Goal: Information Seeking & Learning: Check status

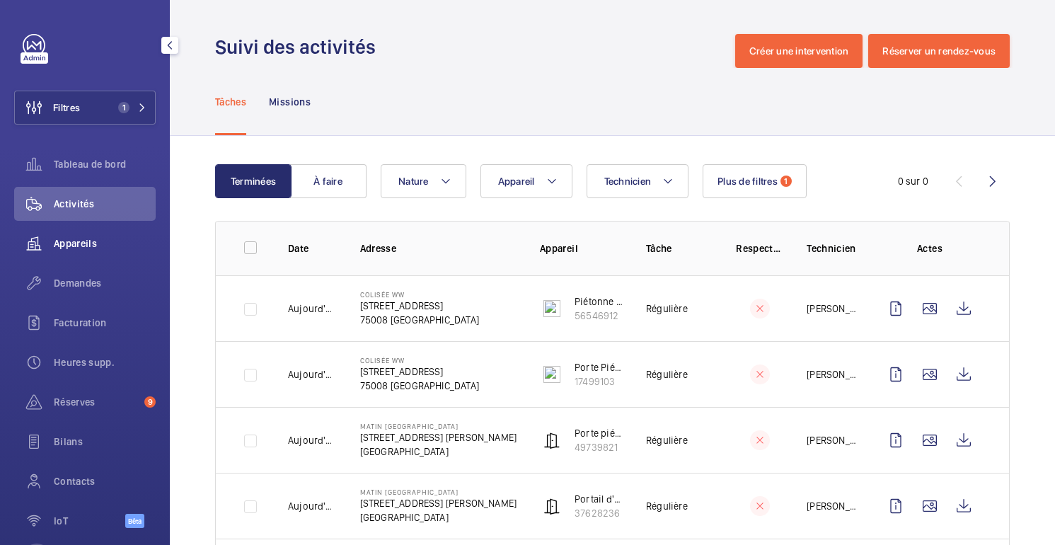
click at [72, 236] on span "Appareils" at bounding box center [105, 243] width 102 height 14
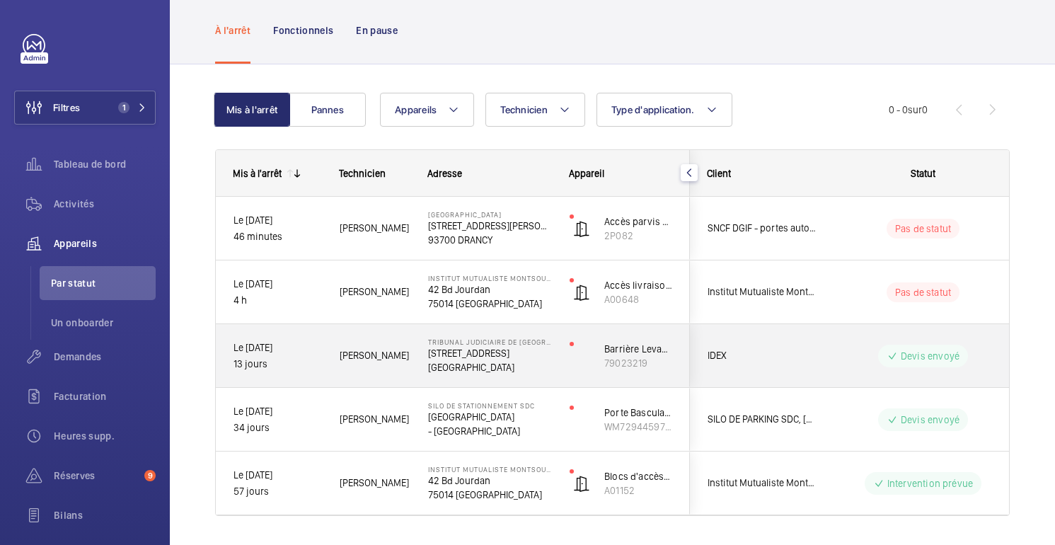
scroll to position [74, 0]
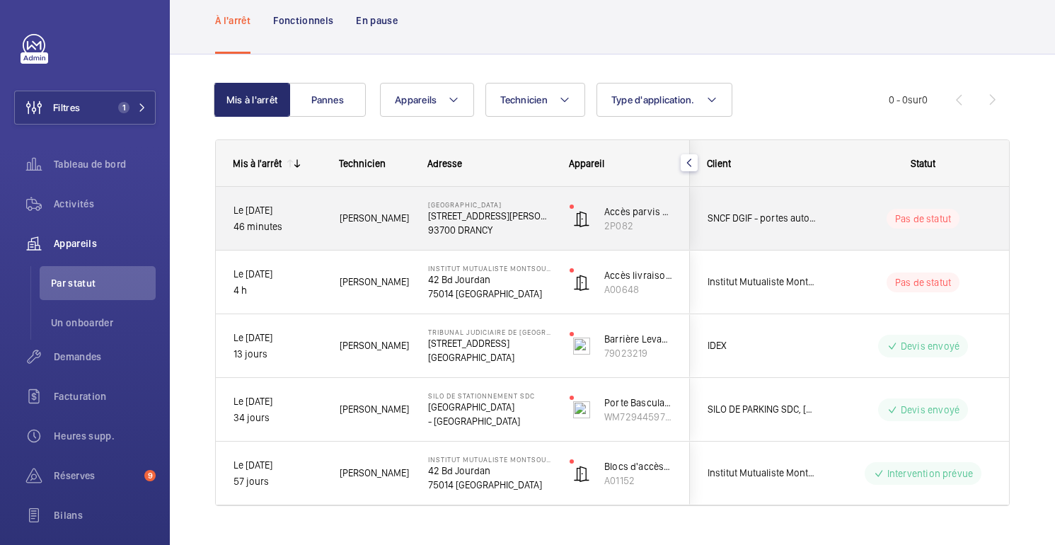
click at [833, 224] on div "Pas de statut" at bounding box center [914, 219] width 193 height 48
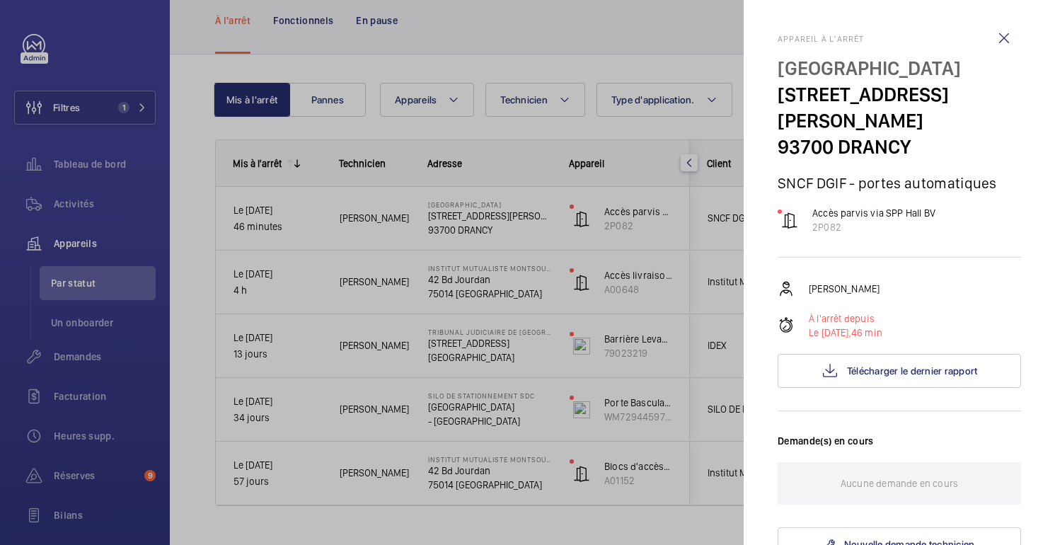
click at [697, 183] on div at bounding box center [527, 272] width 1055 height 545
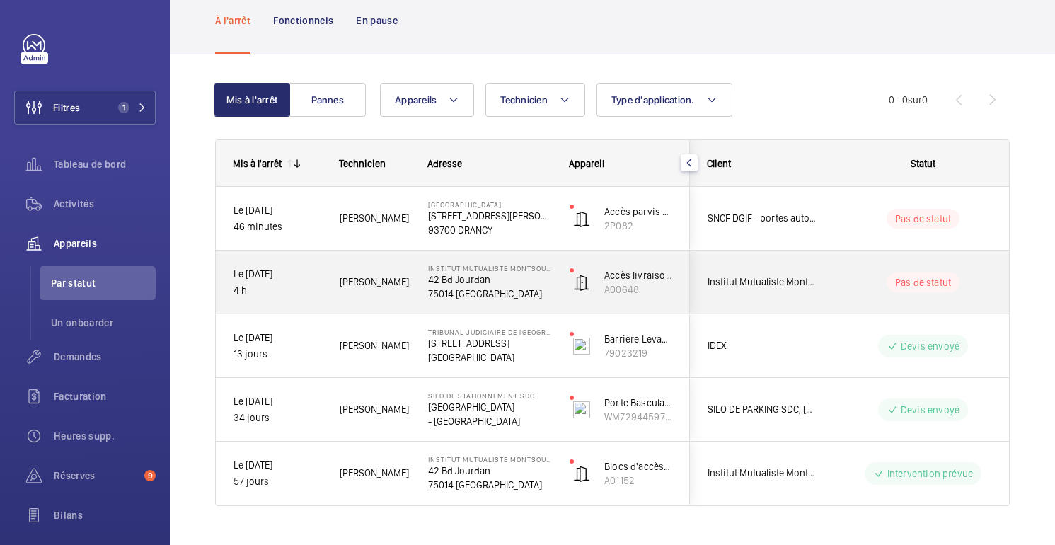
click at [829, 267] on div "Pas de statut" at bounding box center [914, 282] width 193 height 48
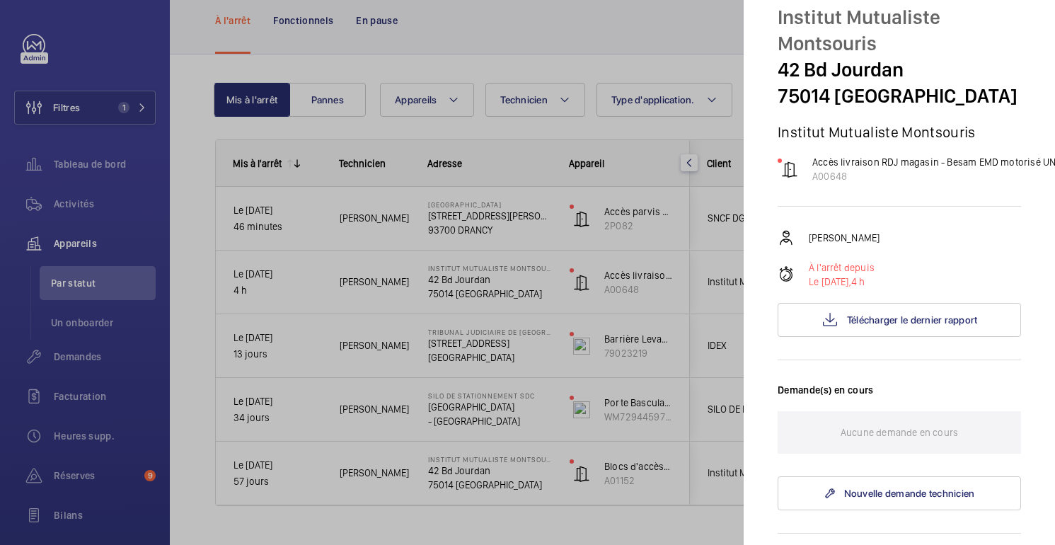
scroll to position [52, 0]
click at [904, 329] on button "Télécharger le dernier rapport" at bounding box center [899, 319] width 243 height 34
click at [663, 268] on div at bounding box center [527, 272] width 1055 height 545
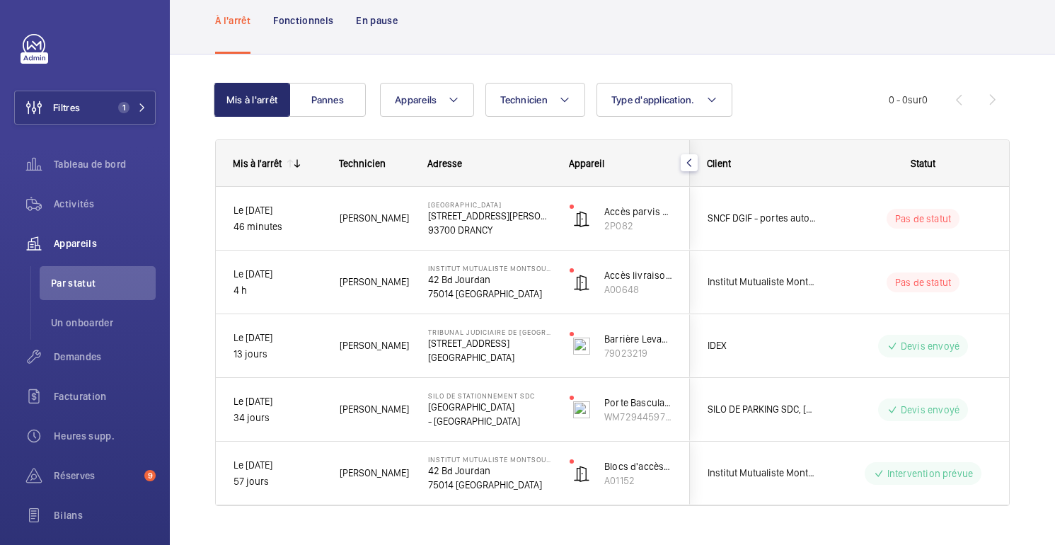
scroll to position [0, 0]
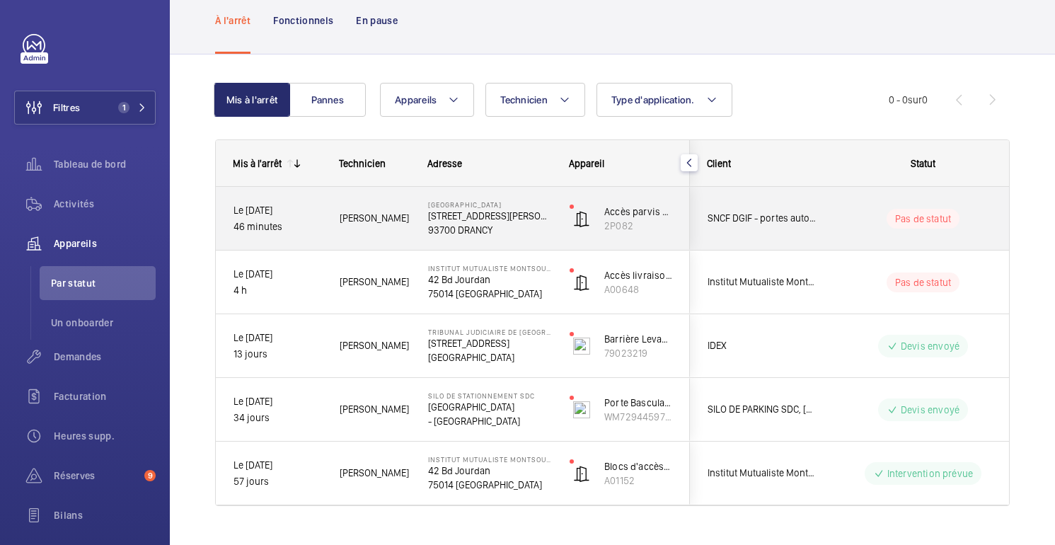
click at [683, 240] on div "Accès parvis via SPP Hall BV 2P082" at bounding box center [621, 219] width 137 height 64
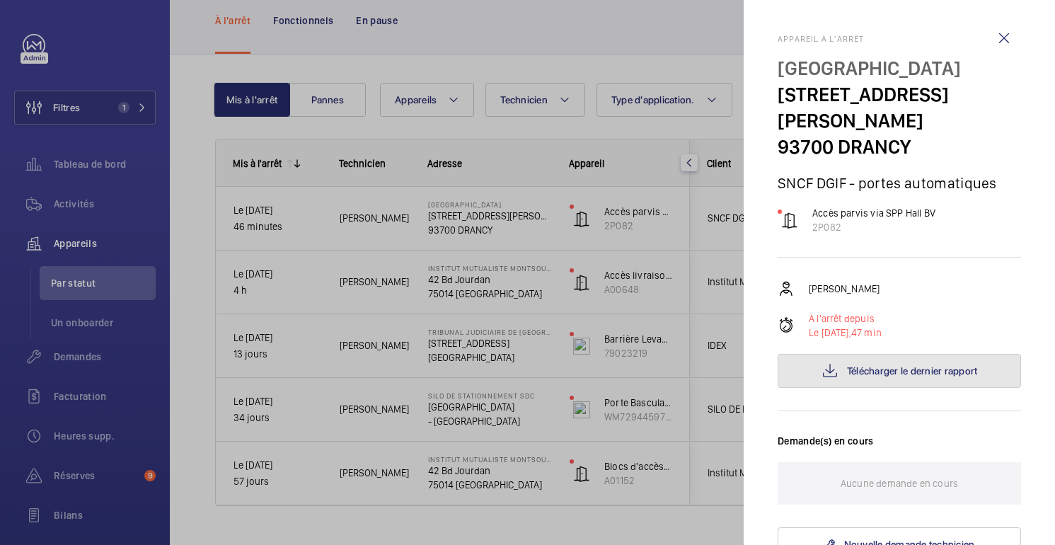
click at [899, 354] on button "Télécharger le dernier rapport" at bounding box center [899, 371] width 243 height 34
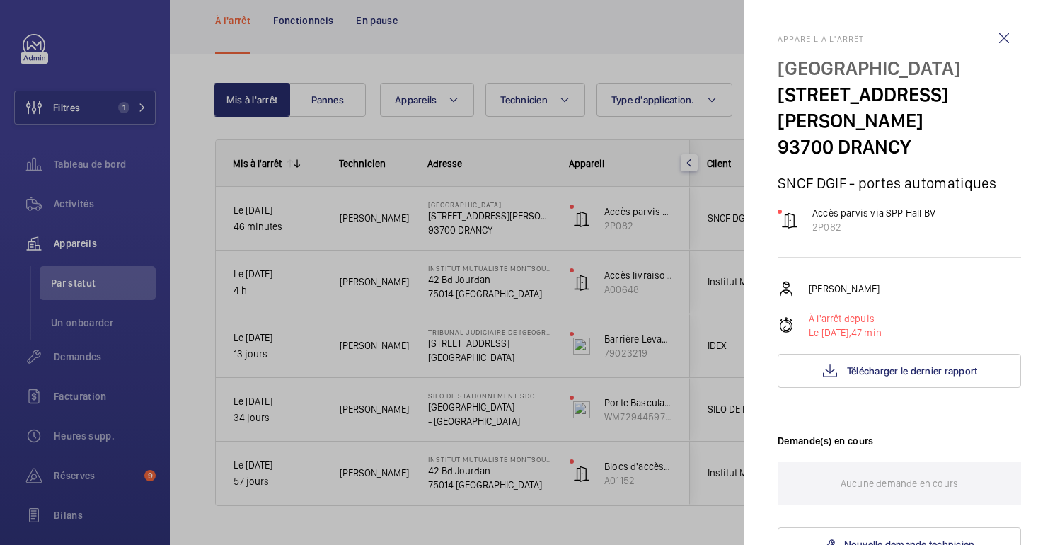
click at [623, 51] on div at bounding box center [527, 272] width 1055 height 545
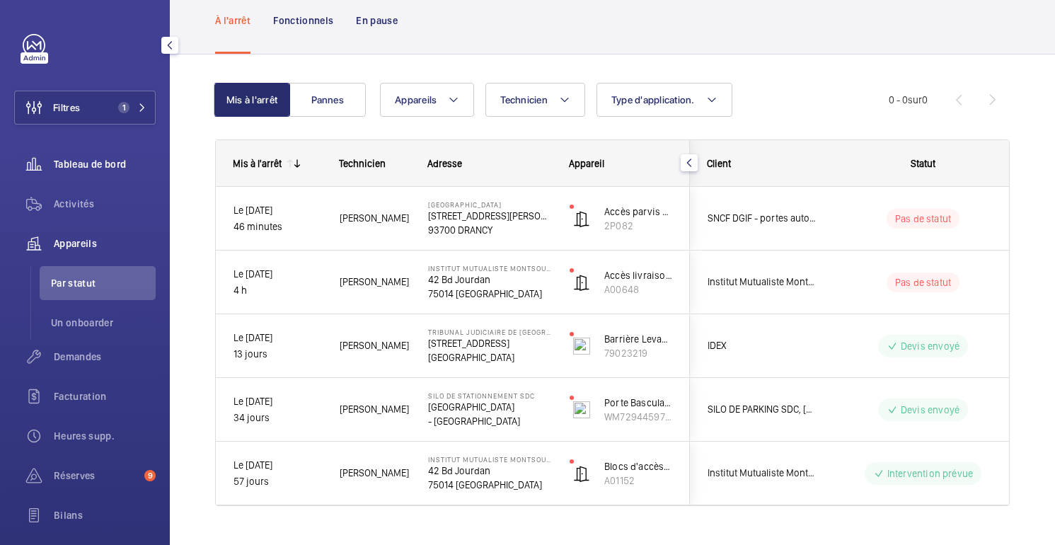
click at [94, 161] on font "Tableau de bord" at bounding box center [90, 163] width 72 height 11
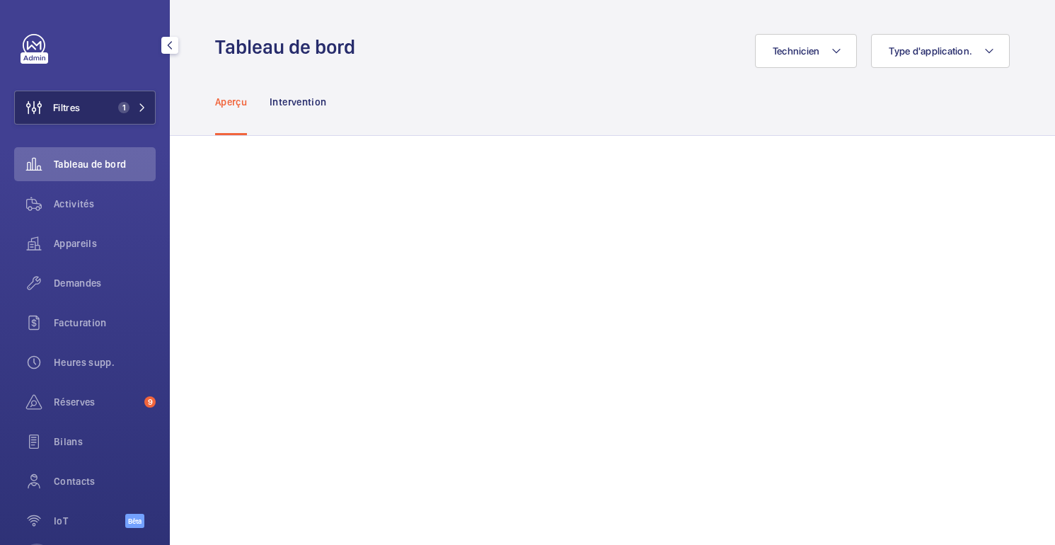
click at [74, 112] on font "Filtres" at bounding box center [66, 107] width 27 height 11
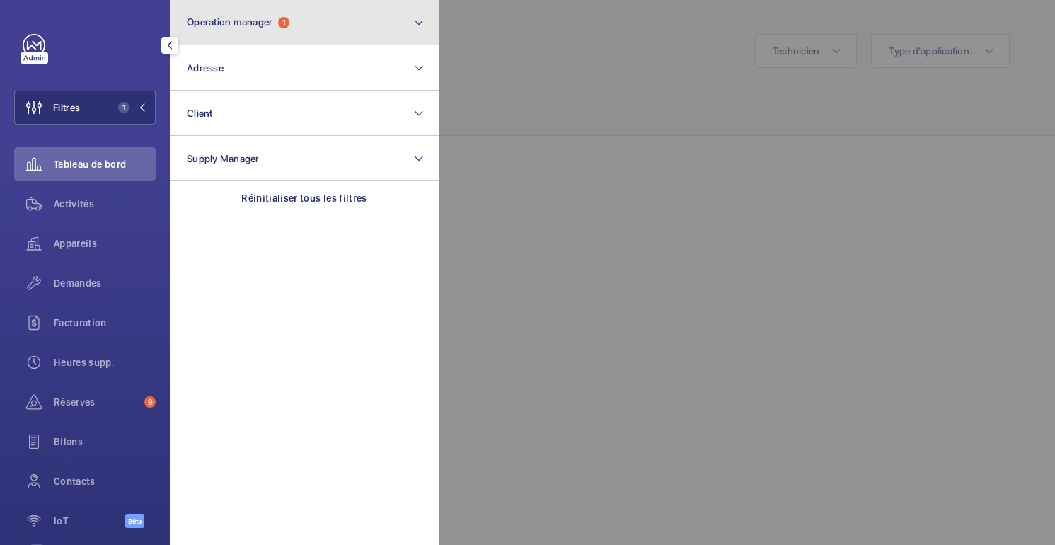
click at [285, 25] on span "1" at bounding box center [283, 22] width 11 height 11
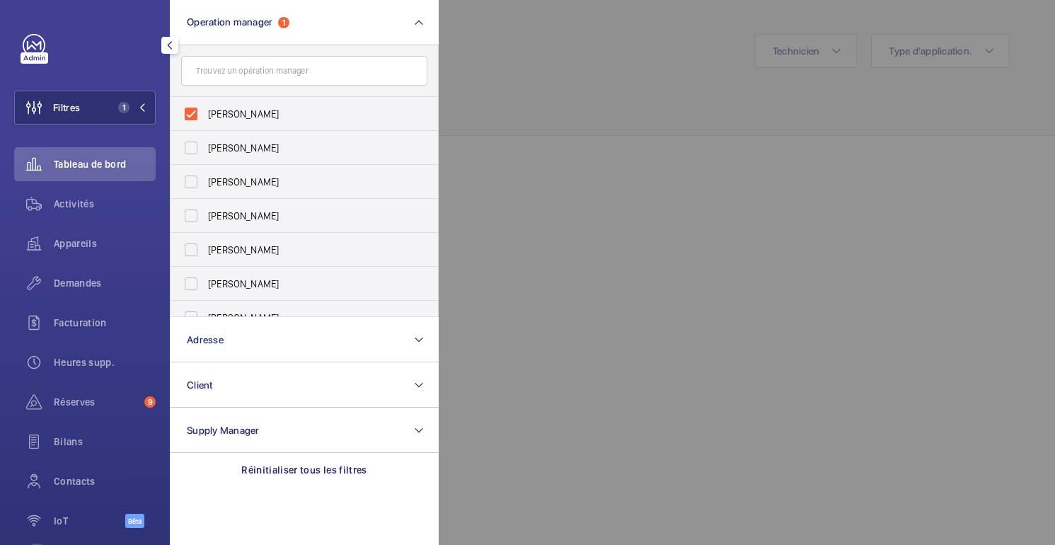
click at [572, 173] on div at bounding box center [966, 272] width 1055 height 545
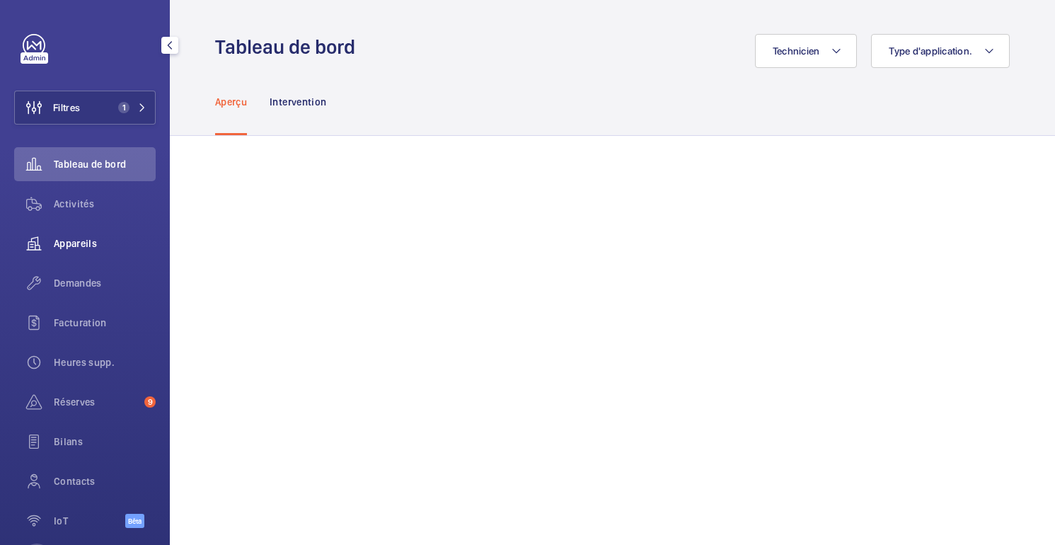
click at [88, 253] on div "Appareils" at bounding box center [85, 243] width 142 height 34
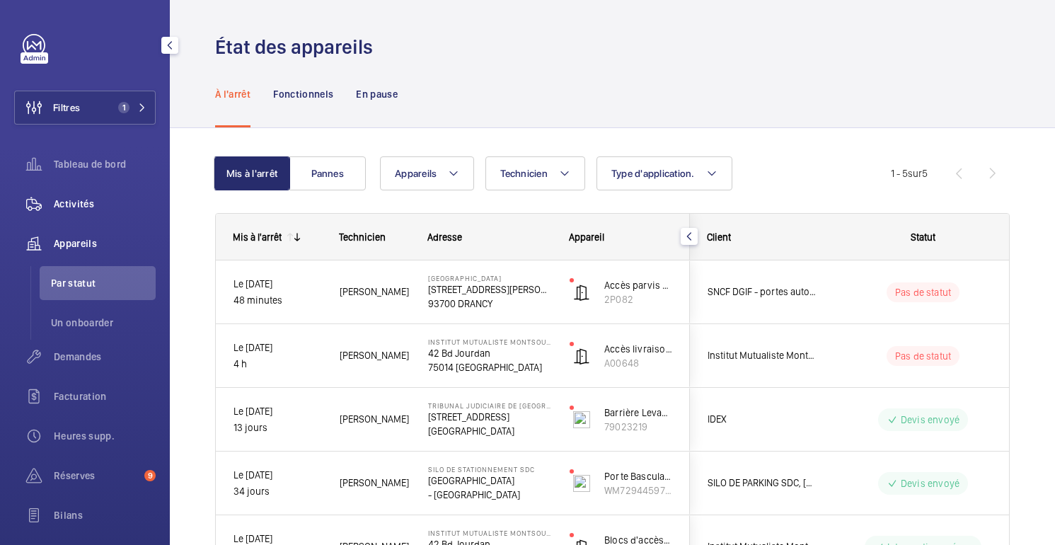
click at [93, 200] on font "Activités" at bounding box center [74, 203] width 40 height 11
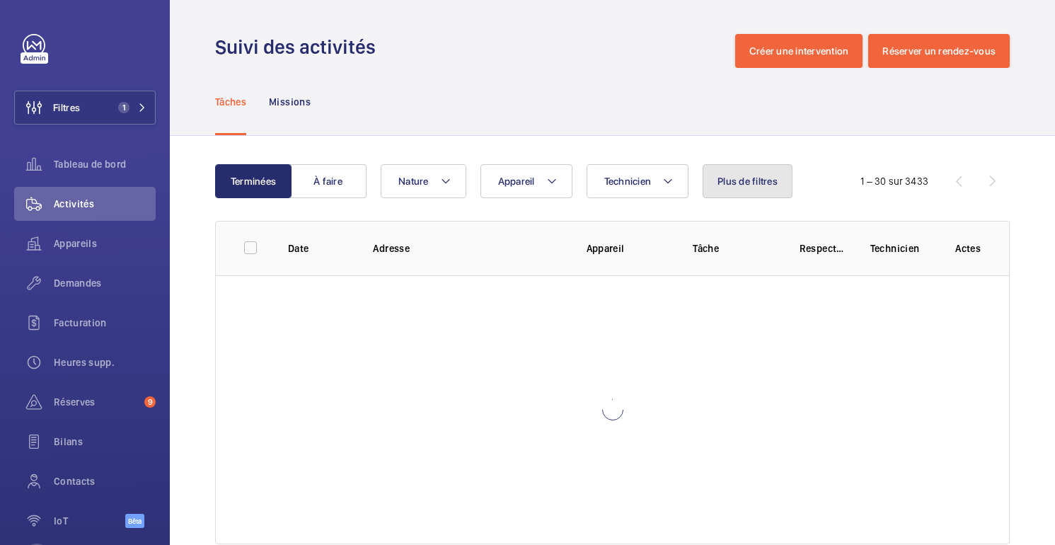
click at [731, 184] on font "Plus de filtres" at bounding box center [747, 180] width 60 height 11
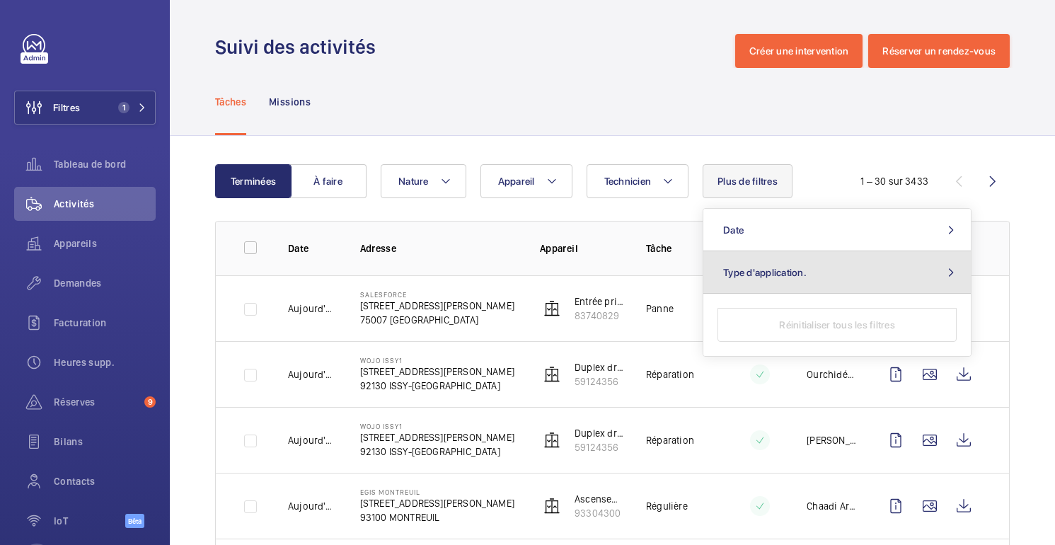
click at [756, 284] on button "Type d'application." at bounding box center [836, 272] width 267 height 42
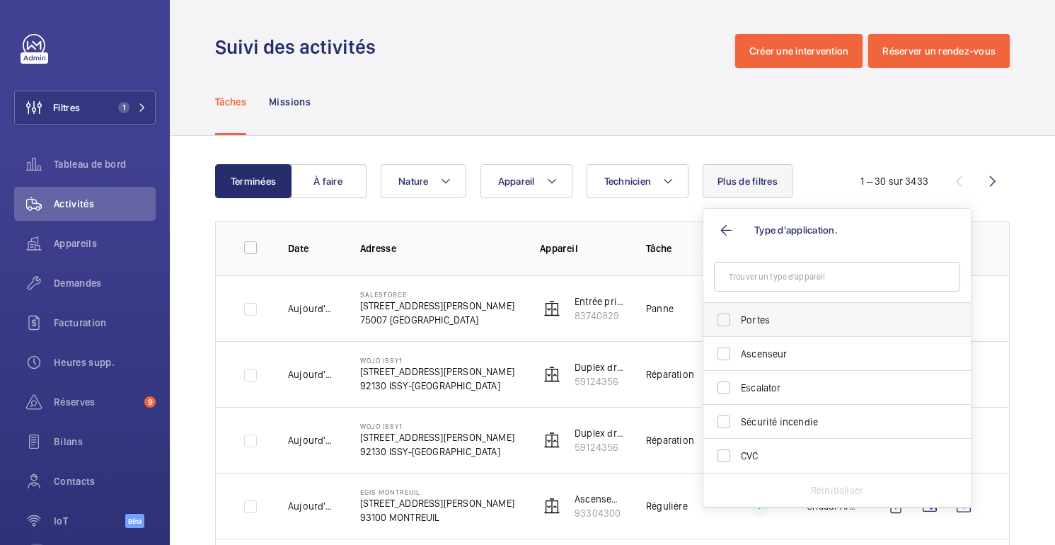
click at [752, 327] on label "Portes" at bounding box center [826, 320] width 246 height 34
click at [738, 327] on input "Portes" at bounding box center [724, 320] width 28 height 28
checkbox input "true"
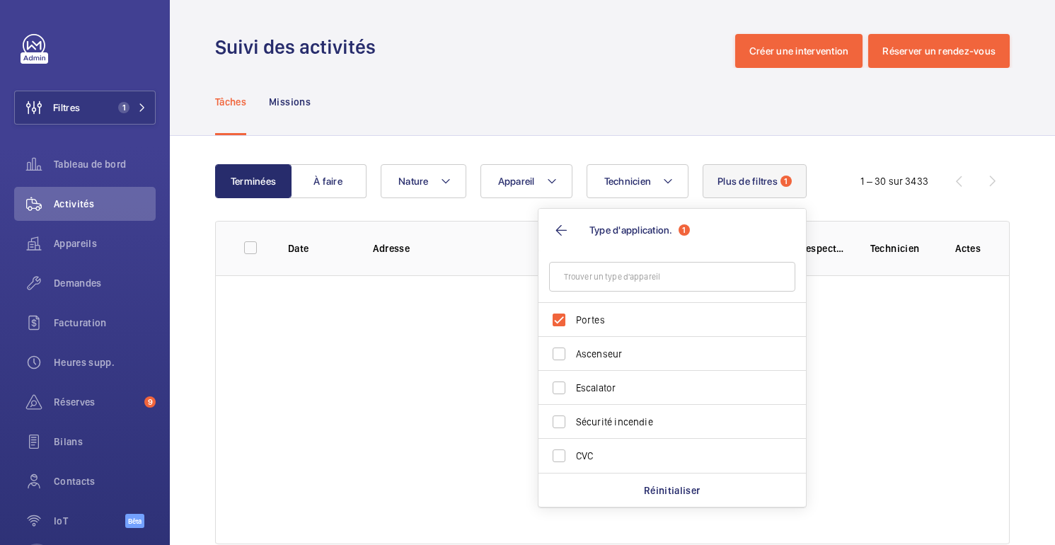
click at [709, 142] on div "Terminées À faire Technicien Appareil Nature Plus de filtres 1 Type d'applicati…" at bounding box center [612, 357] width 885 height 442
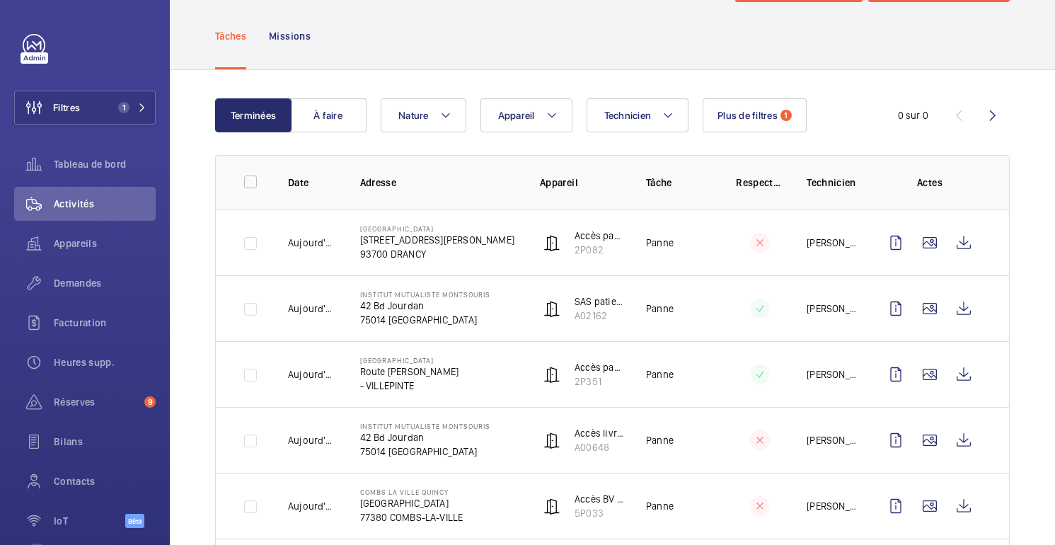
scroll to position [64, 0]
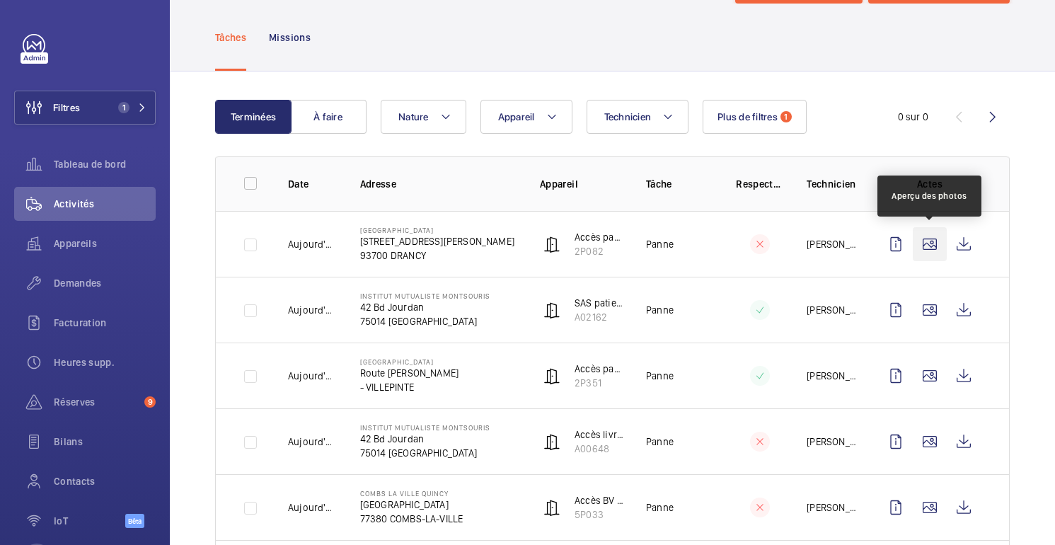
click at [935, 242] on wm-front-icon-button at bounding box center [930, 244] width 34 height 34
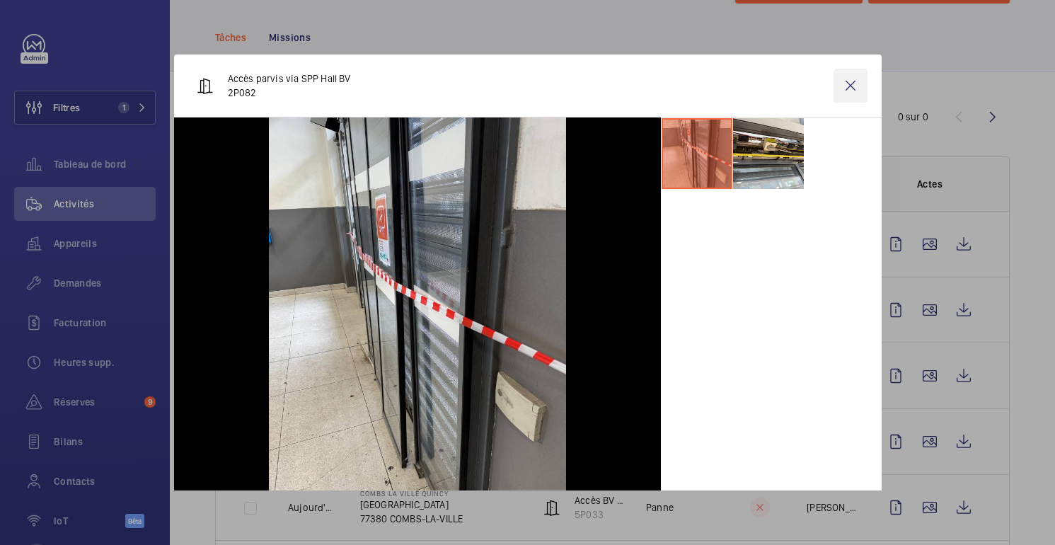
click at [854, 93] on wm-front-icon-button at bounding box center [850, 86] width 34 height 34
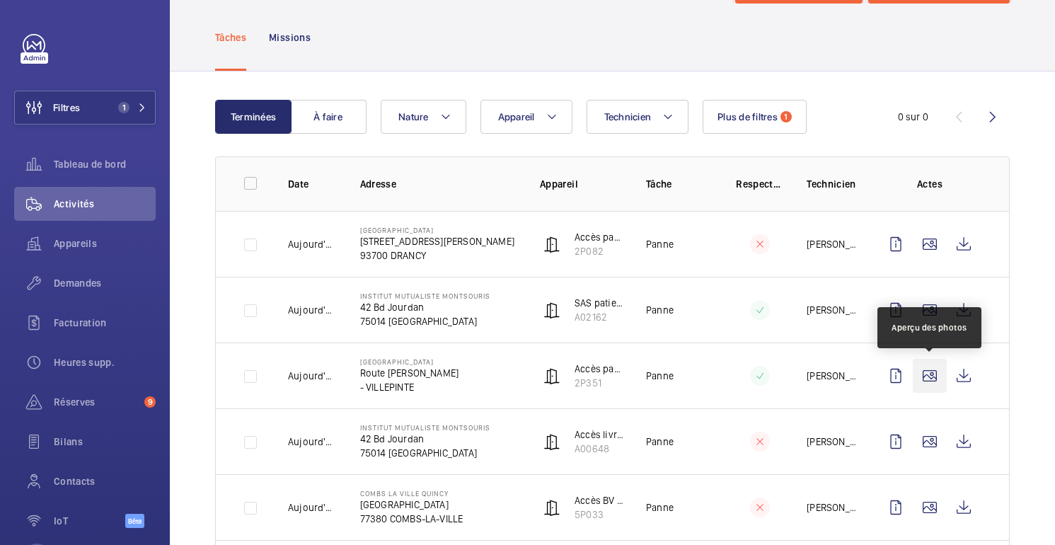
click at [938, 374] on wm-front-icon-button at bounding box center [930, 376] width 34 height 34
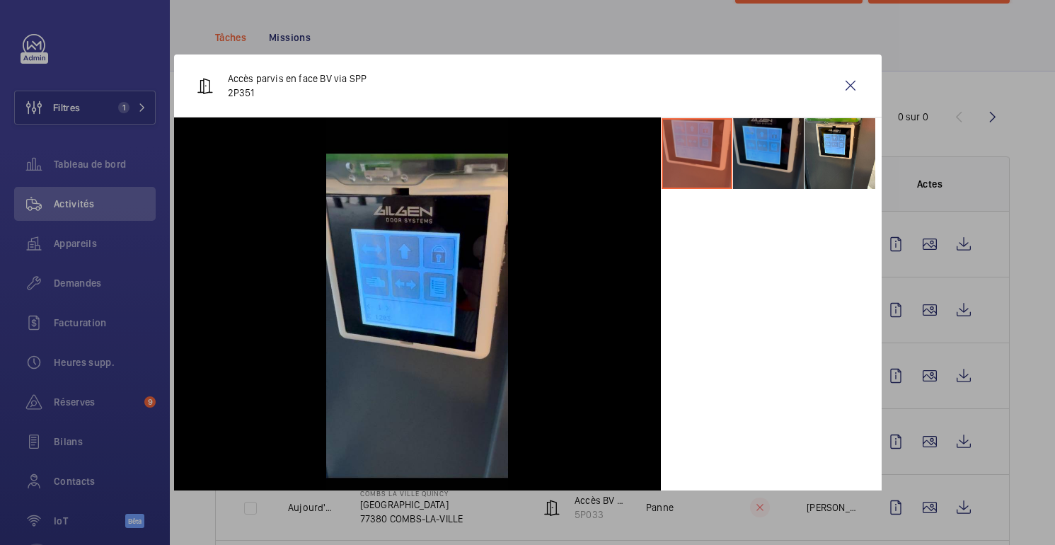
click at [758, 167] on li at bounding box center [768, 153] width 71 height 71
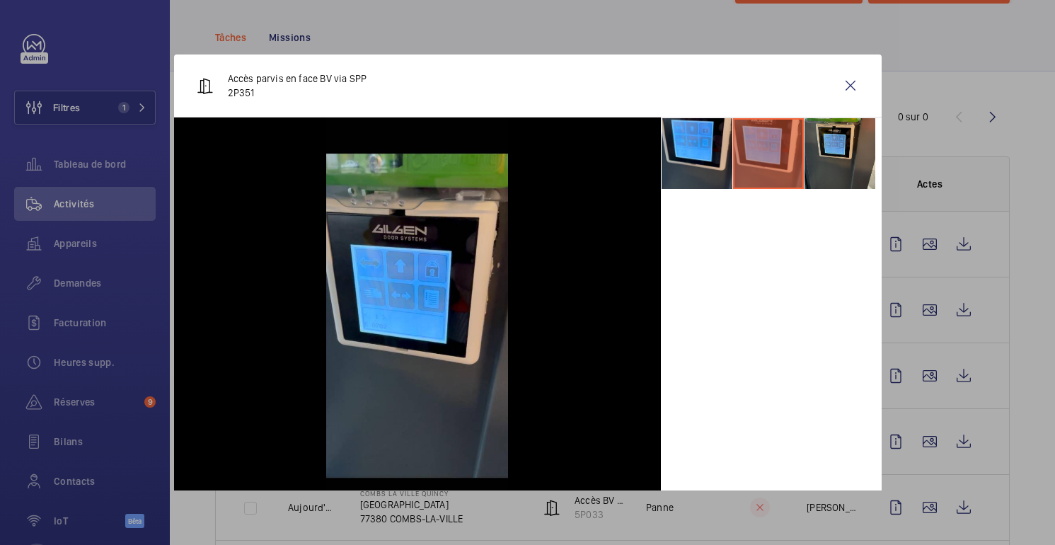
click at [819, 166] on li at bounding box center [839, 153] width 71 height 71
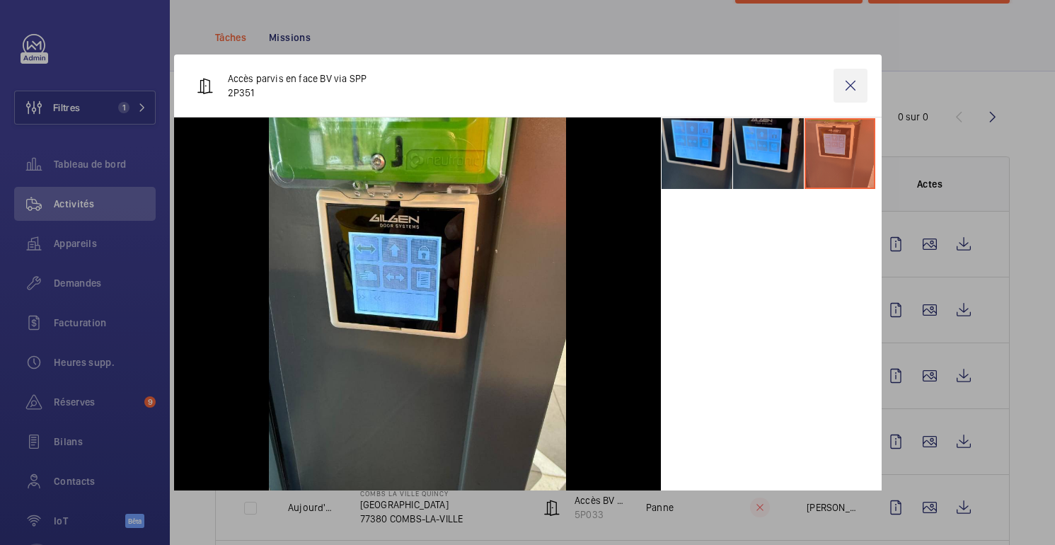
click at [850, 76] on wm-front-icon-button at bounding box center [850, 86] width 34 height 34
